Goal: Task Accomplishment & Management: Complete application form

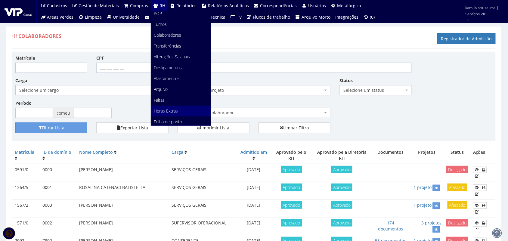
scroll to position [38, 0]
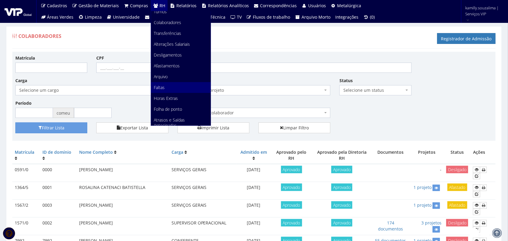
click at [169, 89] on link "Faltas" at bounding box center [181, 87] width 60 height 11
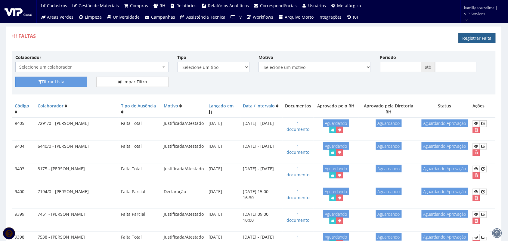
click at [485, 39] on link "Registrar Falta" at bounding box center [477, 38] width 37 height 10
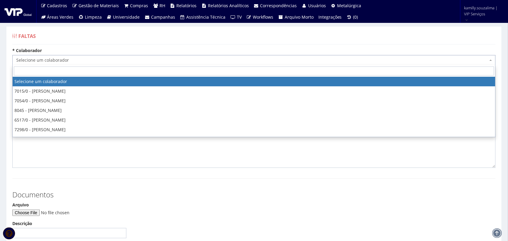
click at [84, 62] on span "Selecione um colaborador" at bounding box center [252, 60] width 472 height 6
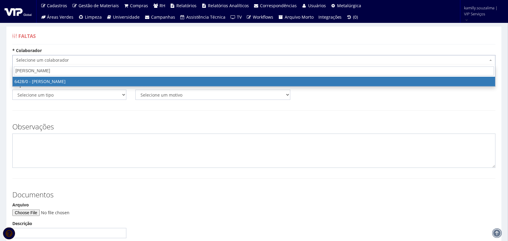
type input "[PERSON_NAME]"
select select "62"
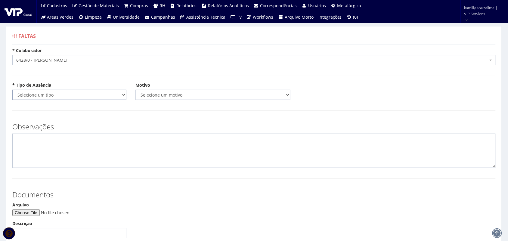
click at [84, 96] on select "Selecione um tipo Falta Total Falta Parcial Afastamento Férias" at bounding box center [69, 95] width 114 height 10
select select "total"
click at [12, 90] on select "Selecione um tipo Falta Total Falta Parcial Afastamento Férias" at bounding box center [69, 95] width 114 height 10
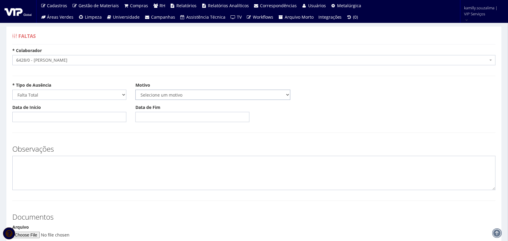
click at [207, 92] on select "Selecione um motivo Acidente Atestado Atraso Declaração Determinação Judicial D…" at bounding box center [212, 95] width 155 height 10
select select "atestado"
click at [135, 90] on select "Selecione um motivo Acidente Atestado Atraso Declaração Determinação Judicial D…" at bounding box center [212, 95] width 155 height 10
click at [45, 115] on input "Data de Início" at bounding box center [69, 117] width 114 height 10
click at [74, 116] on input "Data de Início" at bounding box center [69, 117] width 114 height 10
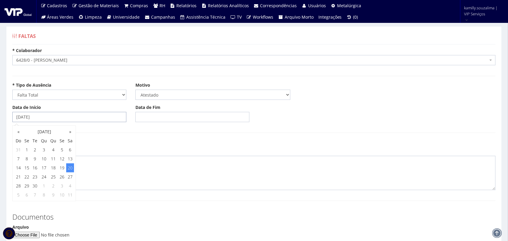
type input "20/09/2025"
click at [175, 113] on input "Data de Fim" at bounding box center [192, 117] width 114 height 10
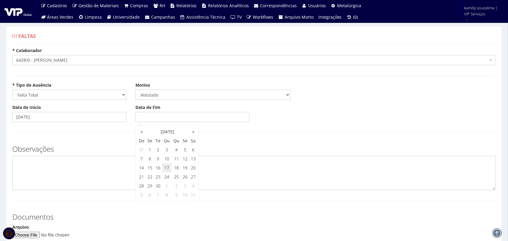
click at [165, 169] on td "17" at bounding box center [167, 167] width 10 height 9
click at [193, 168] on td "20" at bounding box center [193, 167] width 8 height 9
type input "20/09/2025"
click at [105, 168] on textarea at bounding box center [253, 173] width 483 height 34
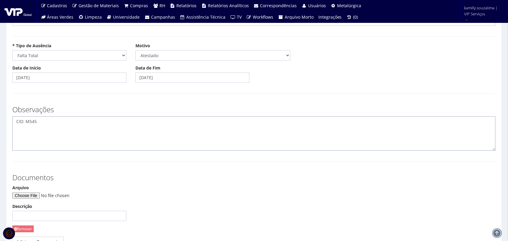
scroll to position [75, 0]
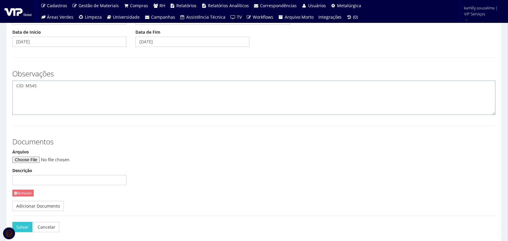
type textarea "CID: M545"
click at [41, 159] on input "Arquivo" at bounding box center [53, 160] width 82 height 7
type input "C:\fakepath\WhatsApp Image 2025-09-20 at 14.13.11.jpeg"
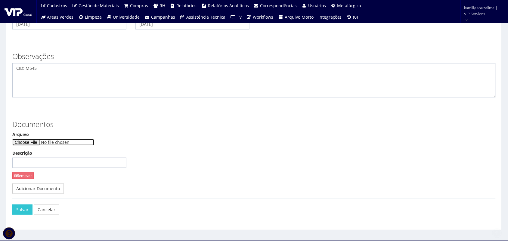
scroll to position [103, 0]
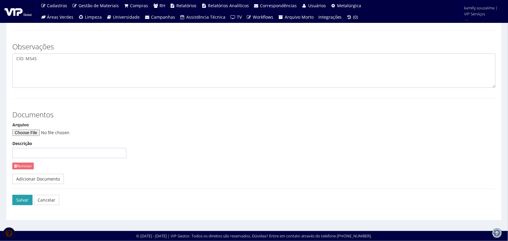
click at [25, 201] on button "Salvar" at bounding box center [22, 200] width 20 height 10
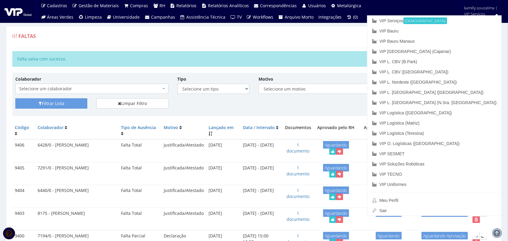
drag, startPoint x: 318, startPoint y: 46, endPoint x: 407, endPoint y: 37, distance: 89.9
click at [318, 46] on div "Faltas Registrar Falta" at bounding box center [253, 39] width 483 height 18
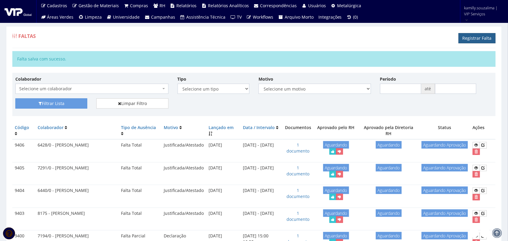
click at [488, 39] on link "Registrar Falta" at bounding box center [477, 38] width 37 height 10
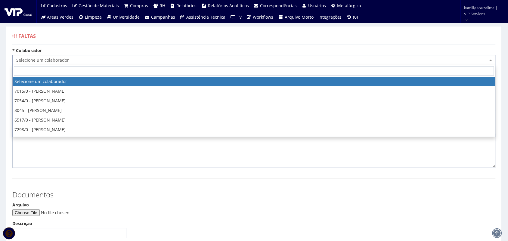
click at [110, 59] on span "Selecione um colaborador" at bounding box center [252, 60] width 472 height 6
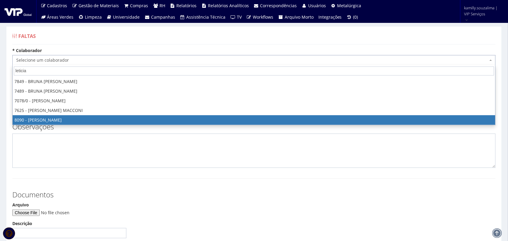
type input "leticia"
select select "3602"
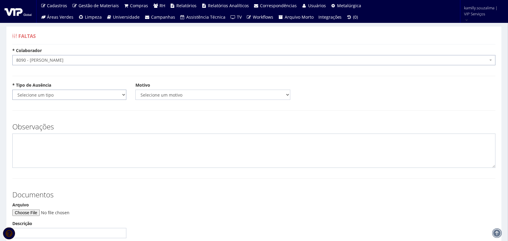
click at [76, 92] on select "Selecione um tipo Falta Total Falta Parcial Afastamento Férias" at bounding box center [69, 95] width 114 height 10
select select "total"
click at [12, 90] on select "Selecione um tipo Falta Total Falta Parcial Afastamento Férias" at bounding box center [69, 95] width 114 height 10
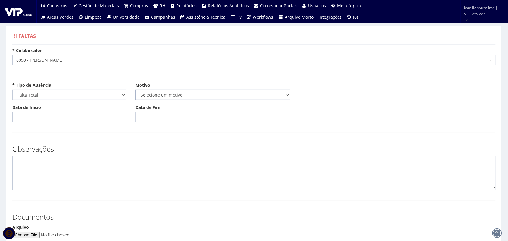
click at [191, 92] on select "Selecione um motivo Acidente Atestado Atraso Declaração Determinação Judicial D…" at bounding box center [212, 95] width 155 height 10
select select "atestado"
click at [135, 90] on select "Selecione um motivo Acidente Atestado Atraso Declaração Determinação Judicial D…" at bounding box center [212, 95] width 155 height 10
click at [39, 119] on input "Data de Início" at bounding box center [69, 117] width 114 height 10
click at [43, 170] on td "17" at bounding box center [44, 167] width 10 height 9
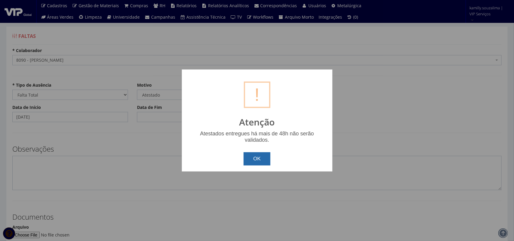
click at [248, 158] on button "OK" at bounding box center [257, 158] width 27 height 13
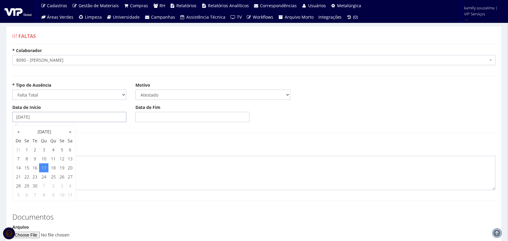
click at [88, 119] on input "17/09/2025" at bounding box center [69, 117] width 114 height 10
click at [54, 167] on td "18" at bounding box center [53, 167] width 10 height 9
type input "18/09/2025"
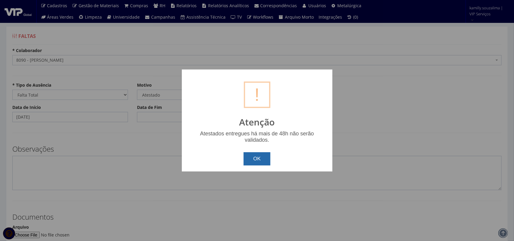
click at [251, 159] on button "OK" at bounding box center [257, 158] width 27 height 13
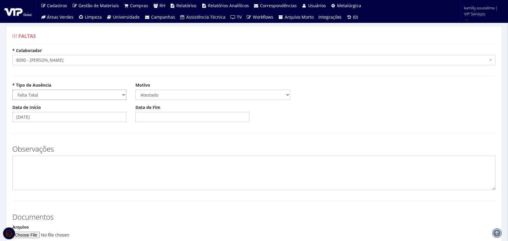
click at [59, 97] on select "Selecione um tipo Falta Total Falta Parcial Afastamento Férias" at bounding box center [69, 95] width 114 height 10
select select "parcial"
click at [12, 90] on select "Selecione um tipo Falta Total Falta Parcial Afastamento Férias" at bounding box center [69, 95] width 114 height 10
drag, startPoint x: 61, startPoint y: 118, endPoint x: 62, endPoint y: 122, distance: 4.3
click at [61, 118] on input "Data" at bounding box center [69, 117] width 114 height 10
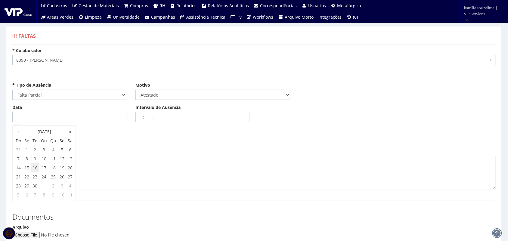
click at [37, 168] on td "16" at bounding box center [35, 167] width 8 height 9
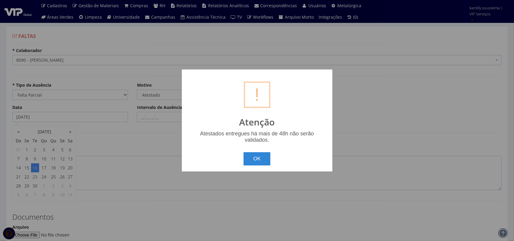
drag, startPoint x: 286, startPoint y: 154, endPoint x: 253, endPoint y: 155, distance: 33.1
click at [273, 154] on div "OK Cancel" at bounding box center [257, 157] width 138 height 18
click at [252, 156] on button "OK" at bounding box center [257, 158] width 27 height 13
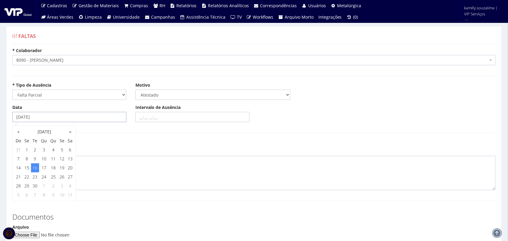
click at [73, 120] on input "[DATE]" at bounding box center [69, 117] width 114 height 10
click at [54, 167] on td "18" at bounding box center [53, 167] width 10 height 9
type input "18/09/2025"
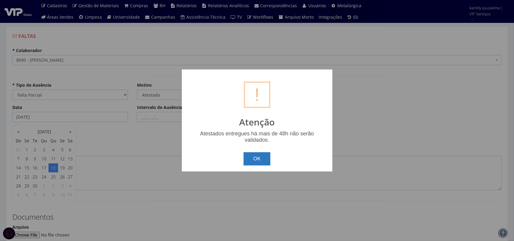
click at [258, 157] on button "OK" at bounding box center [257, 158] width 27 height 13
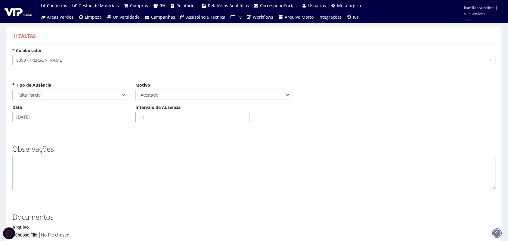
click at [170, 121] on input "Intervalo de Ausência" at bounding box center [192, 117] width 114 height 10
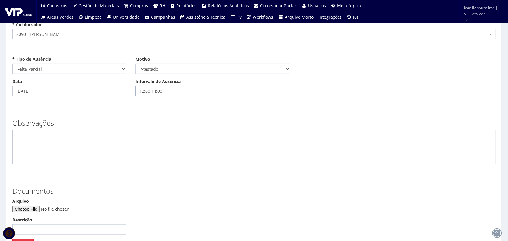
scroll to position [38, 0]
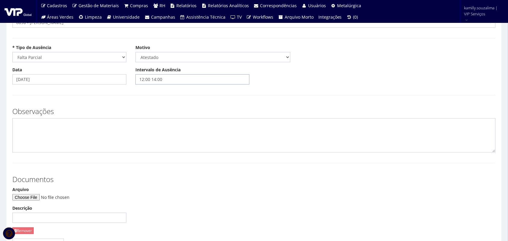
type input "12:00 14:00"
click at [36, 197] on input "Arquivo" at bounding box center [53, 197] width 82 height 7
type input "C:\fakepath\Document_000223_033620 (1).pdf"
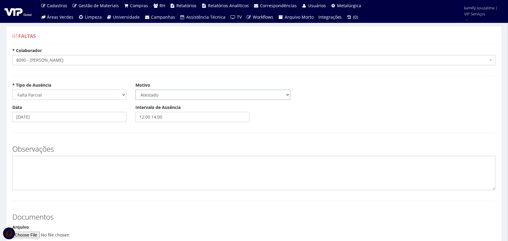
click at [174, 91] on select "Selecione um motivo Acidente Atestado Atraso Declaração Determinação Judicial D…" at bounding box center [212, 95] width 155 height 10
select select "declaracao"
click at [135, 90] on select "Selecione um motivo Acidente Atestado Atraso Declaração Determinação Judicial D…" at bounding box center [212, 95] width 155 height 10
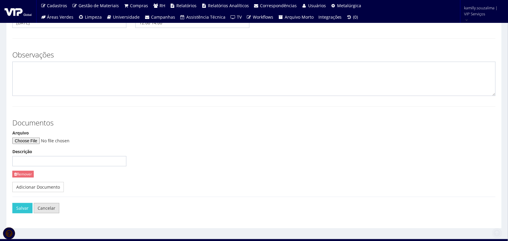
scroll to position [103, 0]
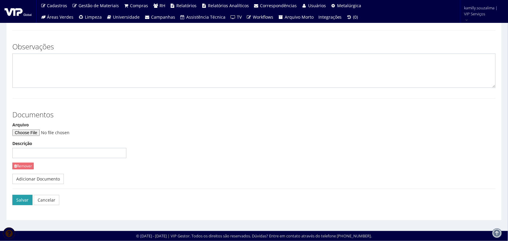
click at [19, 204] on button "Salvar" at bounding box center [22, 200] width 20 height 10
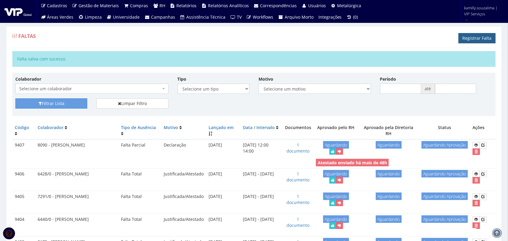
click at [482, 38] on link "Registrar Falta" at bounding box center [477, 38] width 37 height 10
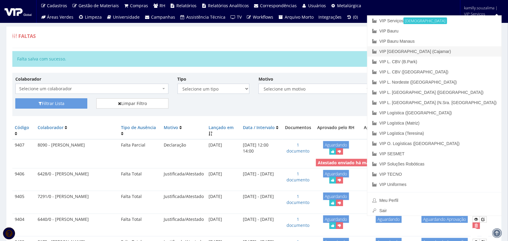
click at [476, 49] on link "VIP [GEOGRAPHIC_DATA] (Cajamar)" at bounding box center [435, 51] width 134 height 10
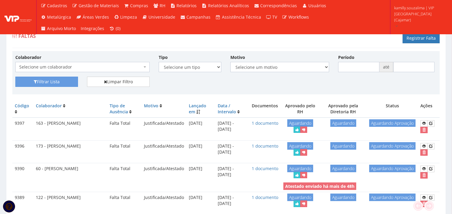
click at [101, 64] on span "Selecione um colaborador" at bounding box center [80, 67] width 123 height 6
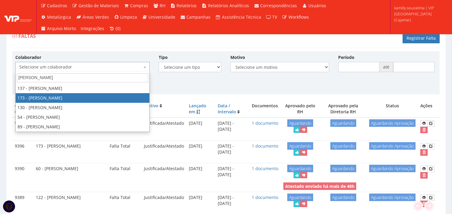
type input "FABIO"
select select "4059"
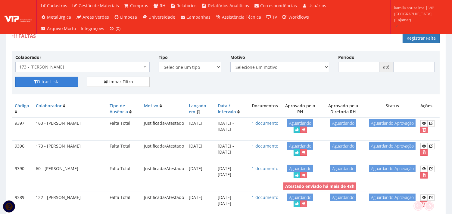
click at [45, 79] on button "Filtrar Lista" at bounding box center [46, 82] width 63 height 10
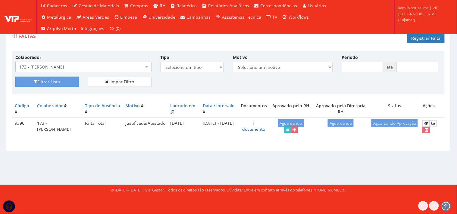
click at [254, 124] on link "1 documento" at bounding box center [253, 126] width 23 height 12
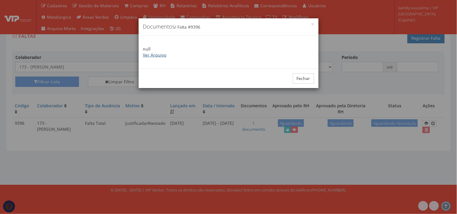
click at [151, 54] on link "Ver Arquivo" at bounding box center [154, 55] width 23 height 6
click at [302, 72] on div "Fechar" at bounding box center [228, 79] width 180 height 20
drag, startPoint x: 306, startPoint y: 79, endPoint x: 312, endPoint y: 80, distance: 6.5
click at [306, 79] on button "Fechar" at bounding box center [303, 78] width 21 height 10
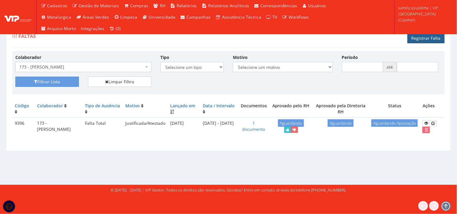
click at [426, 38] on link "Registrar Falta" at bounding box center [425, 38] width 37 height 10
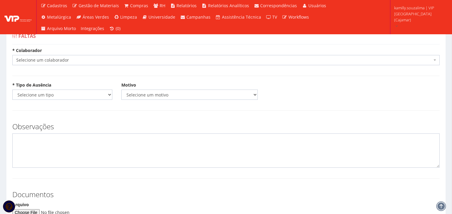
click at [95, 60] on span "Selecione um colaborador" at bounding box center [224, 60] width 416 height 6
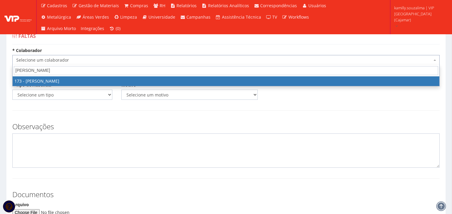
type input "FABIO FER"
select select "4059"
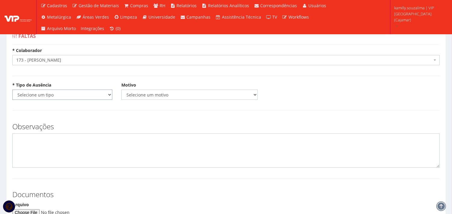
click at [61, 95] on select "Selecione um tipo Falta Total Falta Parcial Afastamento Férias" at bounding box center [62, 95] width 100 height 10
select select "total"
click at [12, 90] on select "Selecione um tipo Falta Total Falta Parcial Afastamento Férias" at bounding box center [62, 95] width 100 height 10
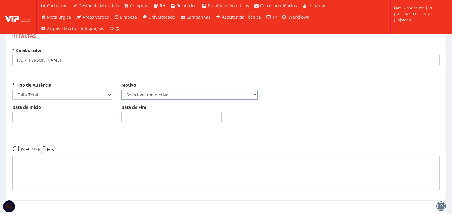
click at [182, 95] on select "Selecione um motivo Acidente Atestado Atraso Declaração Determinação Judicial D…" at bounding box center [189, 95] width 136 height 10
select select "atestado"
click at [121, 90] on select "Selecione um motivo Acidente Atestado Atraso Declaração Determinação Judicial D…" at bounding box center [189, 95] width 136 height 10
click at [80, 114] on input "Data de Início" at bounding box center [62, 117] width 100 height 10
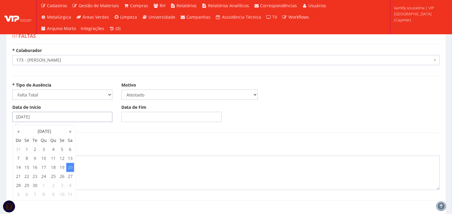
type input "[DATE]"
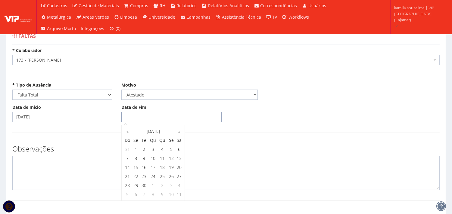
click at [149, 116] on input "Data de Fim" at bounding box center [171, 117] width 100 height 10
click at [144, 175] on td "23" at bounding box center [144, 176] width 8 height 9
click at [151, 177] on td "24" at bounding box center [153, 176] width 10 height 9
click at [180, 168] on td "20" at bounding box center [179, 167] width 8 height 9
click at [128, 175] on td "21" at bounding box center [127, 176] width 8 height 9
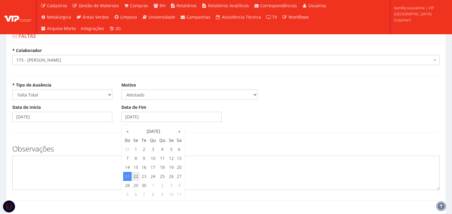
click at [134, 176] on td "22" at bounding box center [136, 176] width 8 height 9
click at [144, 177] on td "23" at bounding box center [144, 176] width 8 height 9
type input "23/09/2025"
click at [95, 175] on textarea at bounding box center [225, 173] width 427 height 34
click at [79, 174] on textarea at bounding box center [225, 173] width 427 height 34
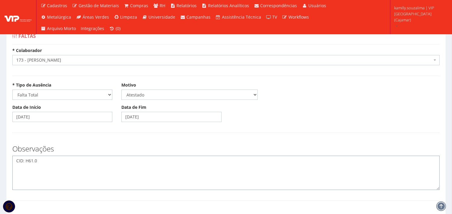
scroll to position [100, 0]
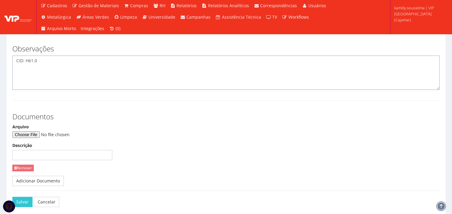
type textarea "CID: H61.0"
click at [37, 132] on input "Arquivo" at bounding box center [53, 135] width 82 height 7
type input "C:\fakepath\Atestado Fabio v22.jpg"
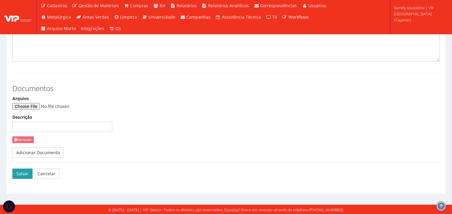
click at [16, 176] on button "Salvar" at bounding box center [22, 174] width 20 height 10
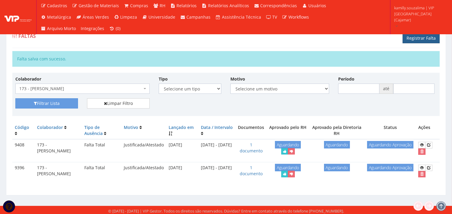
click at [419, 40] on link "Registrar Falta" at bounding box center [420, 38] width 37 height 10
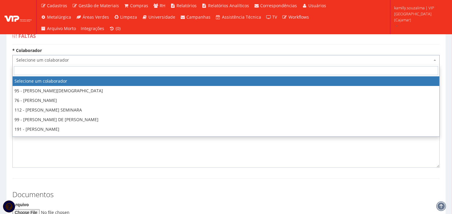
click at [66, 64] on span "Selecione um colaborador" at bounding box center [225, 60] width 427 height 10
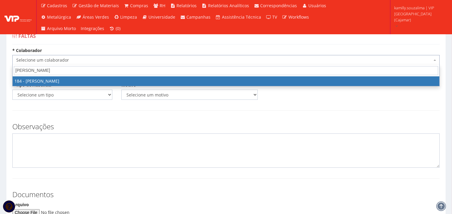
type input "FELIPE MA"
select select "4082"
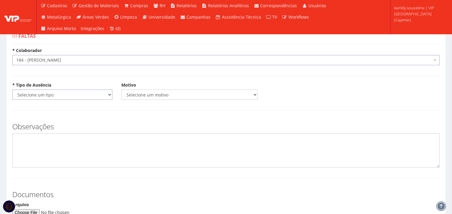
click at [61, 94] on select "Selecione um tipo Falta Total Falta Parcial Afastamento Férias" at bounding box center [62, 95] width 100 height 10
select select "total"
click at [12, 90] on select "Selecione um tipo Falta Total Falta Parcial Afastamento Férias" at bounding box center [62, 95] width 100 height 10
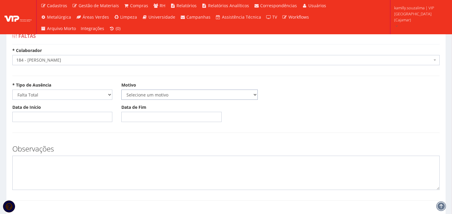
click at [169, 95] on select "Selecione um motivo Acidente Atestado Atraso Declaração Determinação Judicial D…" at bounding box center [189, 95] width 136 height 10
select select "atestado"
click at [121, 90] on select "Selecione um motivo Acidente Atestado Atraso Declaração Determinação Judicial D…" at bounding box center [189, 95] width 136 height 10
click at [45, 119] on input "Data de Início" at bounding box center [62, 117] width 100 height 10
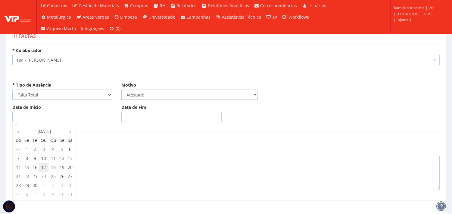
click at [43, 166] on td "17" at bounding box center [44, 167] width 10 height 9
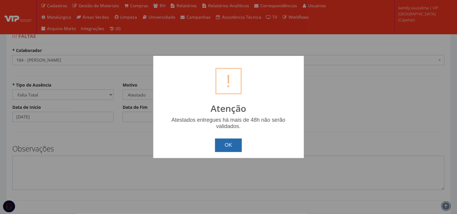
click at [223, 145] on button "OK" at bounding box center [228, 145] width 27 height 13
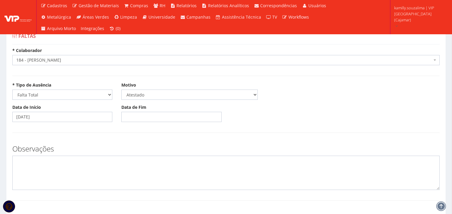
drag, startPoint x: 81, startPoint y: 108, endPoint x: 80, endPoint y: 118, distance: 9.5
click at [82, 113] on div "Data de Início 17/09/2025" at bounding box center [62, 113] width 109 height 18
click at [79, 119] on input "17/09/2025" at bounding box center [62, 117] width 100 height 10
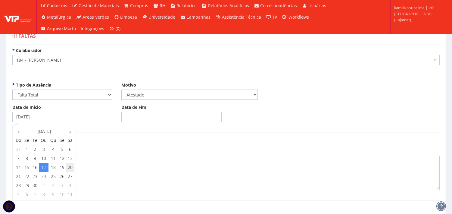
click at [73, 167] on td "20" at bounding box center [70, 167] width 8 height 9
type input "20/09/2025"
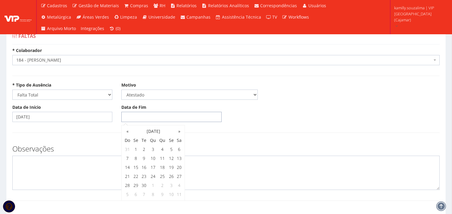
click at [163, 113] on input "Data de Fim" at bounding box center [171, 117] width 100 height 10
drag, startPoint x: 127, startPoint y: 175, endPoint x: 104, endPoint y: 171, distance: 23.8
click at [127, 175] on td "21" at bounding box center [127, 176] width 8 height 9
type input "21/09/2025"
click at [71, 172] on textarea at bounding box center [225, 173] width 427 height 34
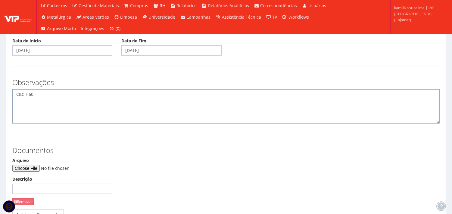
scroll to position [67, 0]
type textarea "CID: H60"
click at [37, 167] on input "Arquivo" at bounding box center [53, 168] width 82 height 7
type input "C:\fakepath\7pLoCr-FULL.pdf"
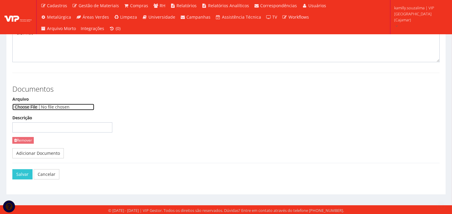
scroll to position [129, 0]
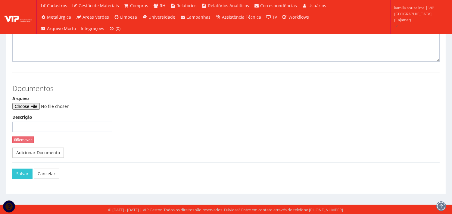
click at [11, 175] on div "Salvar Cancelar" at bounding box center [226, 174] width 436 height 23
click at [18, 172] on button "Salvar" at bounding box center [22, 174] width 20 height 10
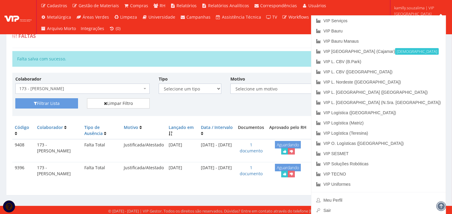
click at [287, 73] on div "[PERSON_NAME] um colaborador 95 - [PERSON_NAME] 76 - [PERSON_NAME] 112 - [PERSO…" at bounding box center [225, 94] width 427 height 43
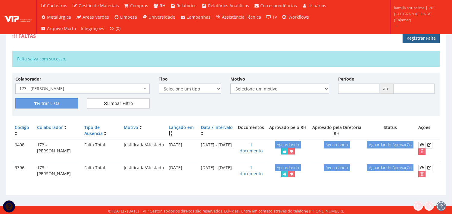
click at [413, 37] on link "Registrar Falta" at bounding box center [420, 38] width 37 height 10
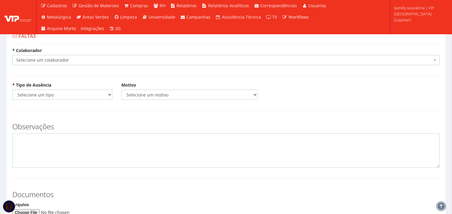
click at [76, 52] on div "* [PERSON_NAME] um colaborador 95 - [PERSON_NAME] 76 - [PERSON_NAME] 112 - [PER…" at bounding box center [226, 57] width 436 height 18
click at [80, 58] on span "Selecione um colaborador" at bounding box center [224, 60] width 416 height 6
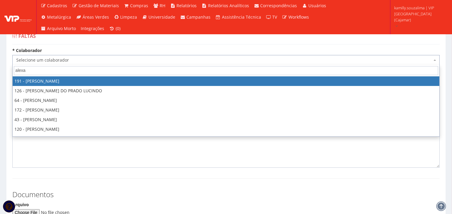
type input "alexan"
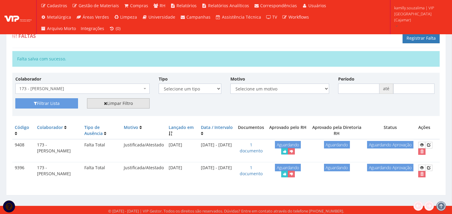
click at [123, 104] on link "Limpar Filtro" at bounding box center [118, 103] width 63 height 10
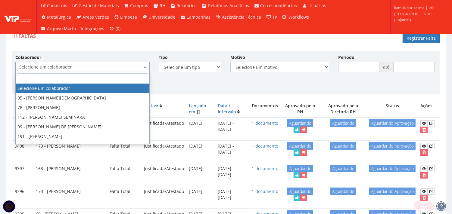
click at [101, 70] on span "Selecione um colaborador" at bounding box center [80, 67] width 123 height 6
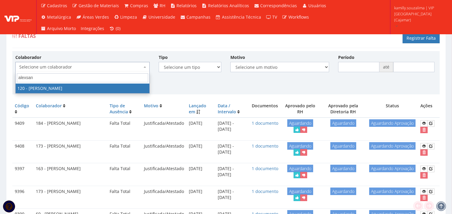
type input "alexsan"
select select "3818"
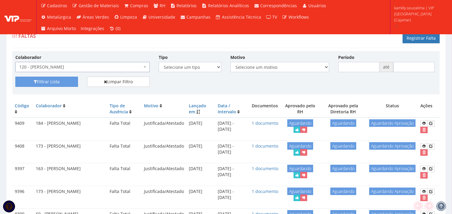
click at [51, 76] on div "Colaborador Selecione um colaborador 95 - ADRIANE NEVES JESUS 76 - ADRIANO SILV…" at bounding box center [226, 65] width 430 height 23
click at [63, 81] on button "Filtrar Lista" at bounding box center [46, 82] width 63 height 10
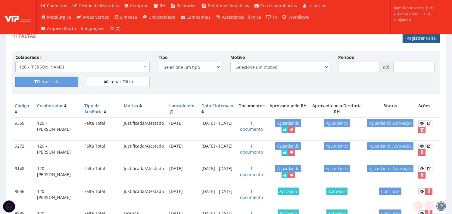
click at [418, 37] on link "Registrar Falta" at bounding box center [420, 38] width 37 height 10
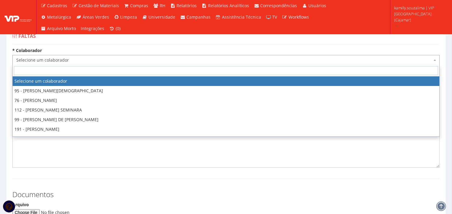
click at [39, 61] on span "Selecione um colaborador" at bounding box center [224, 60] width 416 height 6
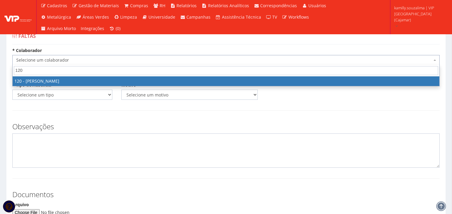
type input "120"
select select "3818"
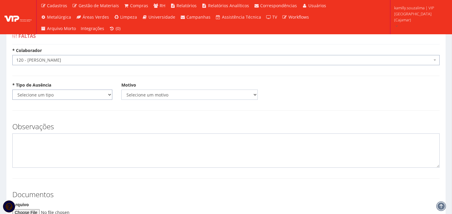
click at [52, 92] on select "Selecione um tipo Falta Total Falta Parcial Afastamento Férias" at bounding box center [62, 95] width 100 height 10
select select "total"
click at [12, 90] on select "Selecione um tipo Falta Total Falta Parcial Afastamento Férias" at bounding box center [62, 95] width 100 height 10
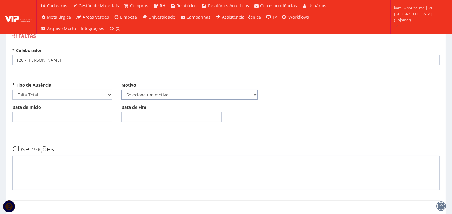
click at [154, 92] on select "Selecione um motivo Acidente Atestado Atraso Declaração Determinação Judicial D…" at bounding box center [189, 95] width 136 height 10
select select "atestado"
click at [121, 90] on select "Selecione um motivo Acidente Atestado Atraso Declaração Determinação Judicial D…" at bounding box center [189, 95] width 136 height 10
click at [78, 116] on input "Data de Início" at bounding box center [62, 117] width 100 height 10
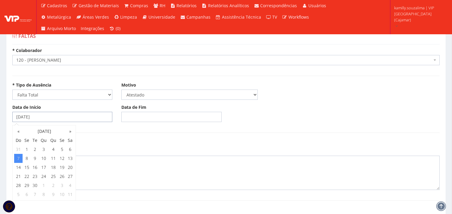
type input "07/09/2025"
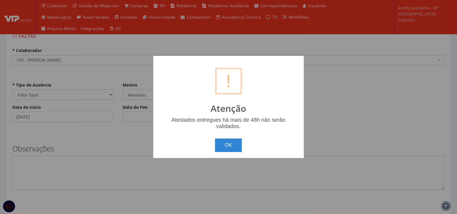
click at [144, 122] on body "Cadastros Clientes Unidades Subclientes Unidades de Subclientes Projetos Vagas …" at bounding box center [228, 171] width 457 height 343
drag, startPoint x: 229, startPoint y: 149, endPoint x: 224, endPoint y: 146, distance: 6.2
click at [229, 149] on button "OK" at bounding box center [228, 145] width 27 height 13
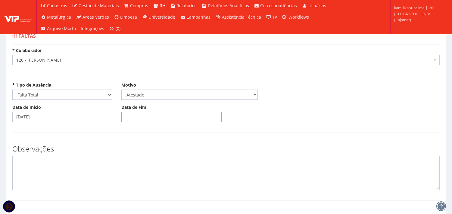
click at [178, 113] on input "Data de Fim" at bounding box center [171, 117] width 100 height 10
click at [126, 156] on td "7" at bounding box center [127, 158] width 8 height 9
type input "07/09/2025"
drag, startPoint x: 92, startPoint y: 150, endPoint x: 86, endPoint y: 163, distance: 14.0
click at [92, 151] on h3 "Observações" at bounding box center [225, 149] width 427 height 8
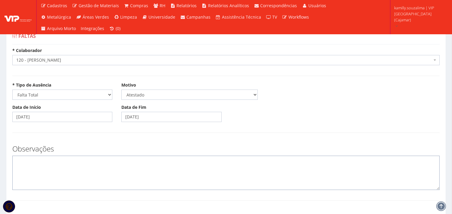
click at [89, 163] on textarea at bounding box center [225, 173] width 427 height 34
type textarea "c"
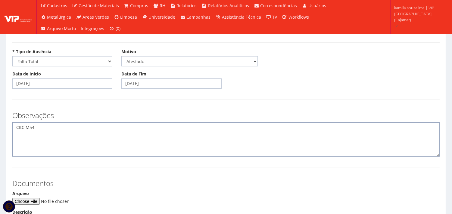
type textarea "CID: M54"
click at [30, 198] on input "Arquivo" at bounding box center [53, 201] width 82 height 7
type input "C:\fakepath\7pLoCr-FULL.pdf"
click at [110, 25] on ul "Cadastros Clientes Unidades Subclientes Unidades de Subclientes Projetos Vagas …" at bounding box center [187, 17] width 298 height 34
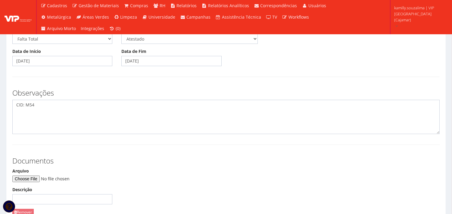
scroll to position [67, 0]
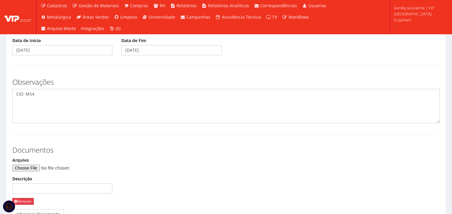
click at [26, 199] on link "Remover" at bounding box center [22, 201] width 21 height 6
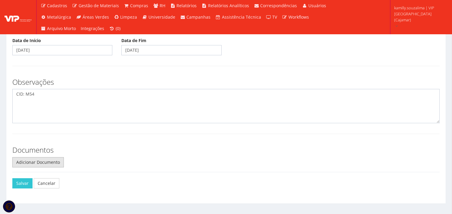
click at [44, 160] on link "Adicionar Documento" at bounding box center [37, 162] width 51 height 10
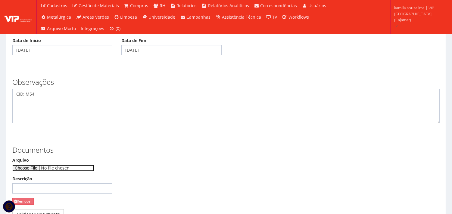
click at [34, 168] on input "Arquivo" at bounding box center [53, 168] width 82 height 7
type input "C:\fakepath\Atestado Alexandro.jpeg"
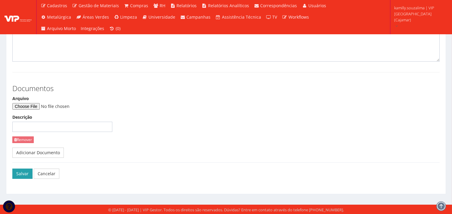
click at [23, 172] on button "Salvar" at bounding box center [22, 174] width 20 height 10
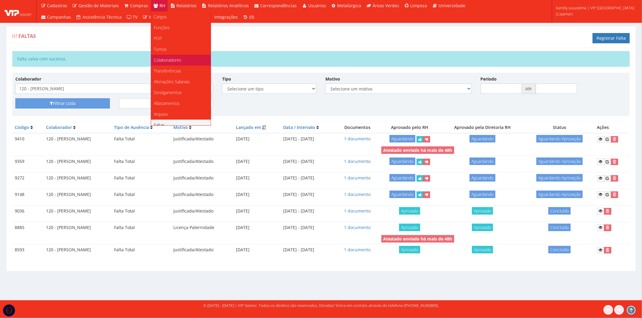
click at [166, 59] on span "Colaboradores" at bounding box center [167, 60] width 27 height 6
